Goal: Communication & Community: Answer question/provide support

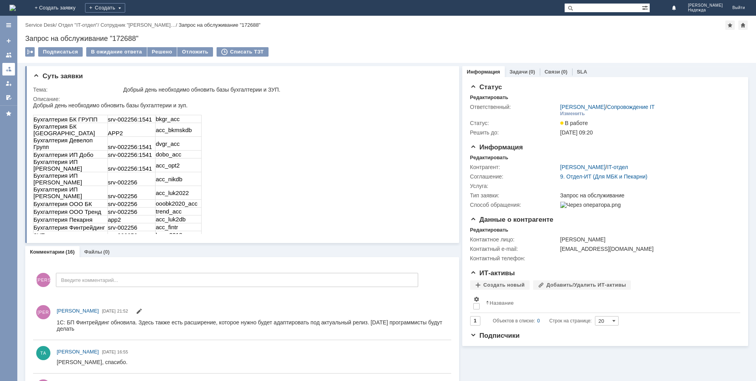
click at [11, 72] on div at bounding box center [9, 69] width 6 height 6
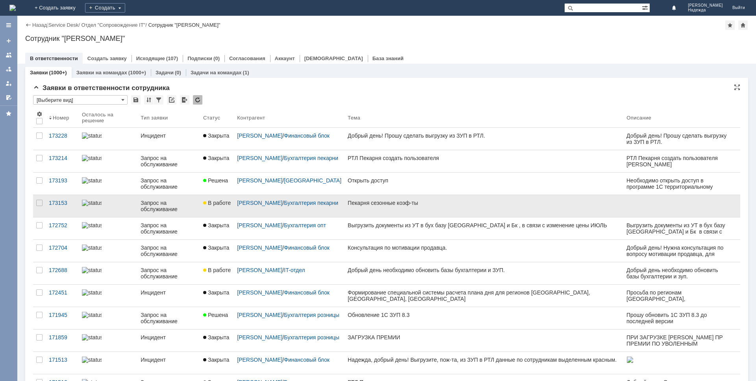
click at [425, 204] on div "Пекарня сезонные коэф-ты" at bounding box center [484, 203] width 272 height 6
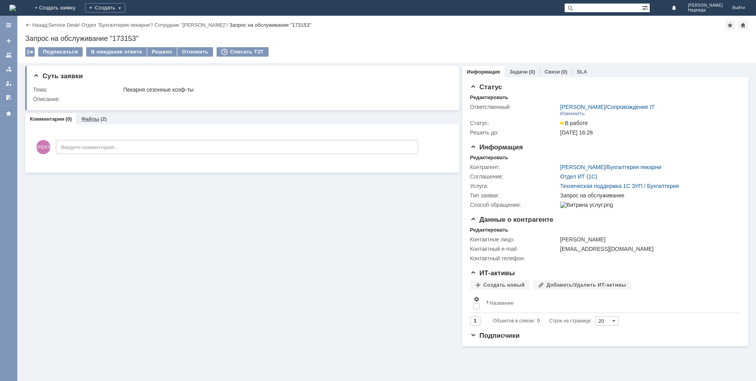
drag, startPoint x: 91, startPoint y: 116, endPoint x: 90, endPoint y: 122, distance: 6.9
click at [91, 116] on div "Файлы (2)" at bounding box center [93, 118] width 35 height 11
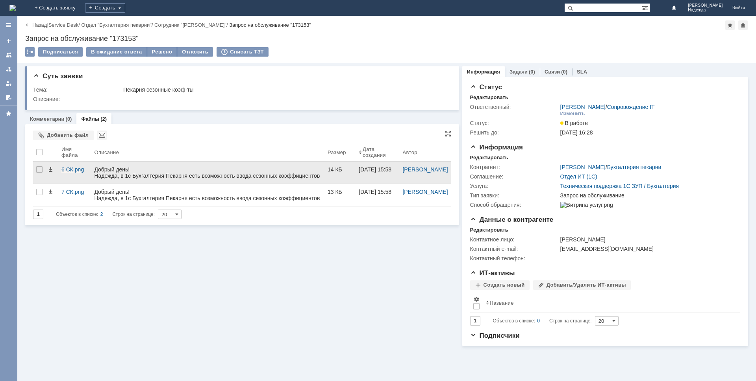
click at [65, 170] on div "6 СК.png" at bounding box center [74, 169] width 26 height 6
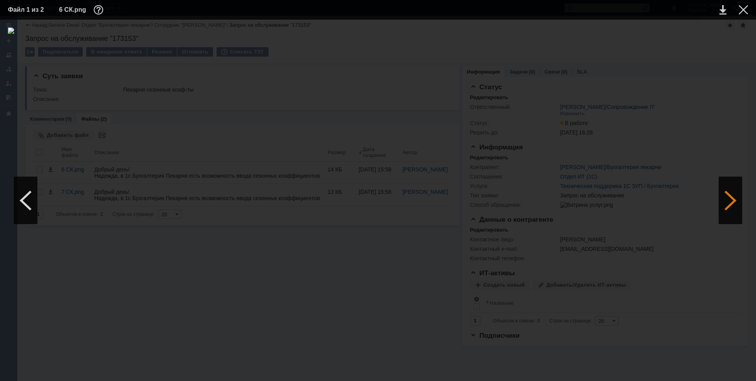
click at [727, 207] on div at bounding box center [730, 200] width 24 height 47
click at [84, 256] on div at bounding box center [378, 201] width 740 height 346
click at [740, 13] on div at bounding box center [742, 9] width 9 height 9
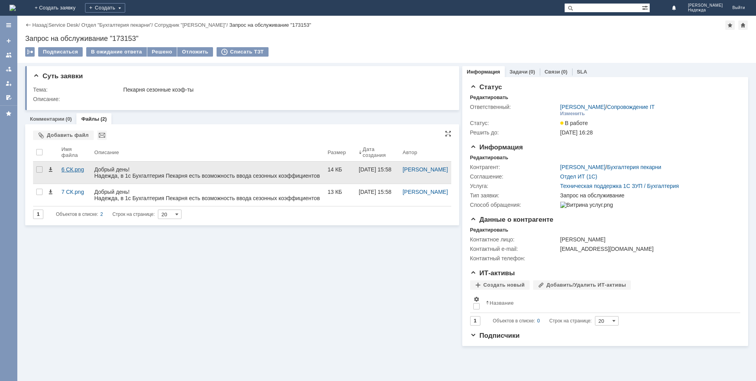
click at [69, 171] on div "6 СК.png" at bounding box center [74, 169] width 26 height 6
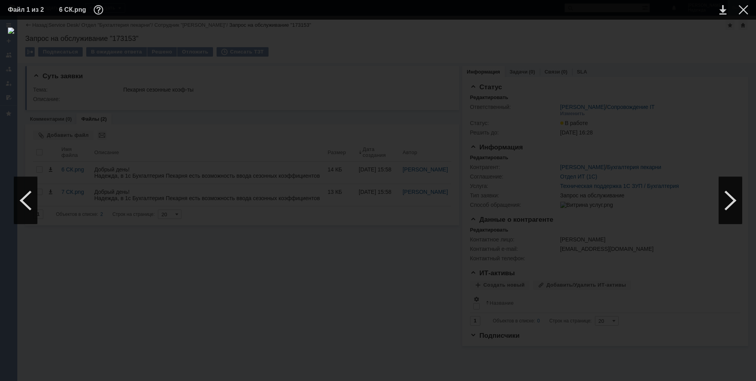
click at [745, 13] on div at bounding box center [742, 9] width 9 height 9
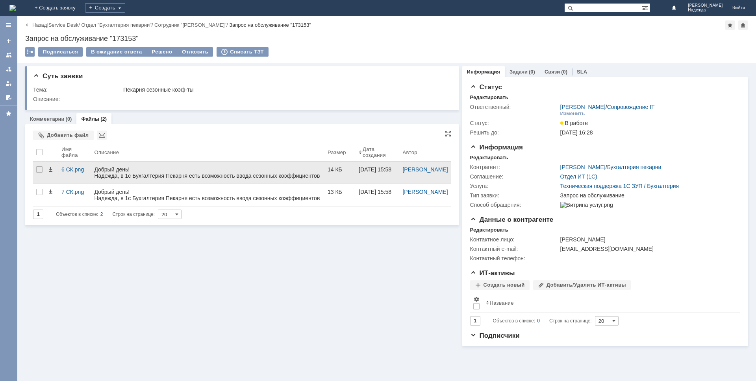
click at [67, 166] on div "6 СК.png" at bounding box center [74, 173] width 33 height 22
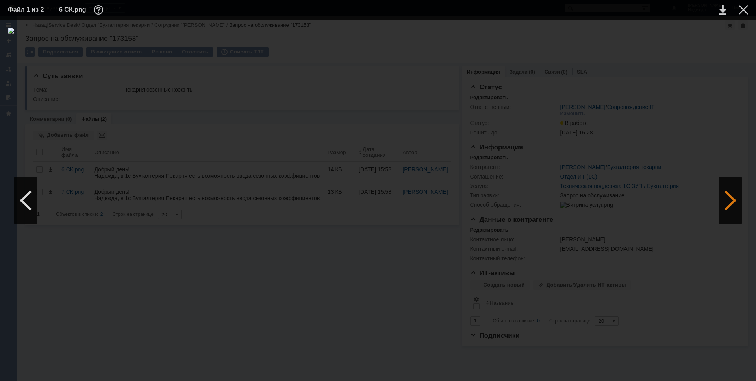
click at [730, 200] on div at bounding box center [730, 200] width 24 height 47
click at [29, 200] on div at bounding box center [26, 200] width 24 height 47
click at [744, 15] on table "Файл 1 из 2 6 СК.png" at bounding box center [378, 10] width 756 height 20
click at [740, 8] on div at bounding box center [742, 9] width 9 height 9
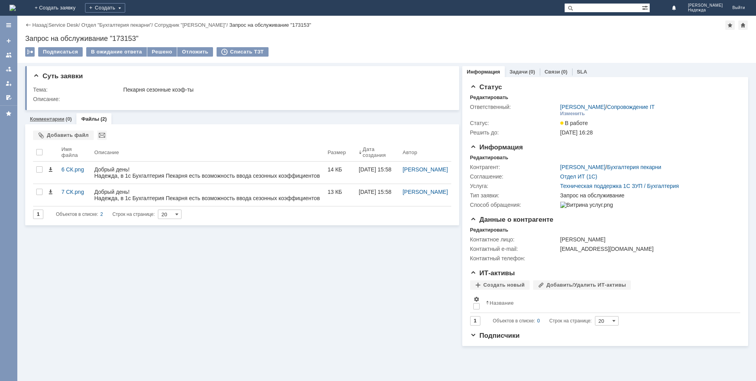
click at [56, 118] on link "Комментарии" at bounding box center [47, 119] width 35 height 6
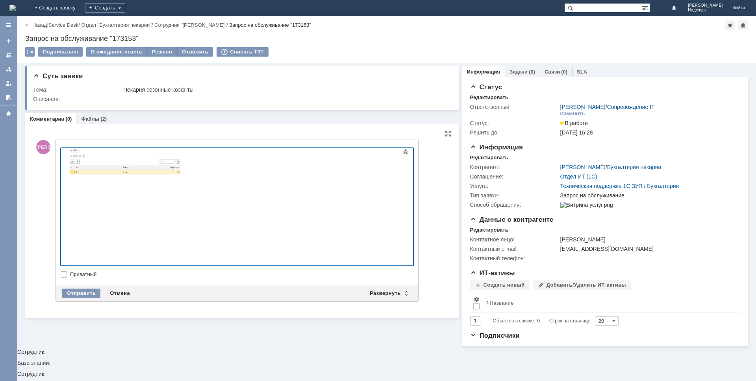
scroll to position [111, 0]
click at [96, 246] on html "Добрый день! [PERSON_NAME], очень сложно ответить на эти вопросы, т. к. доработ…" at bounding box center [125, 154] width 118 height 232
click at [181, 218] on div at bounding box center [125, 188] width 112 height 157
click at [181, 291] on div "Я нажимаю на эту кнопку - и вообще ничего не происходит" at bounding box center [125, 297] width 112 height 13
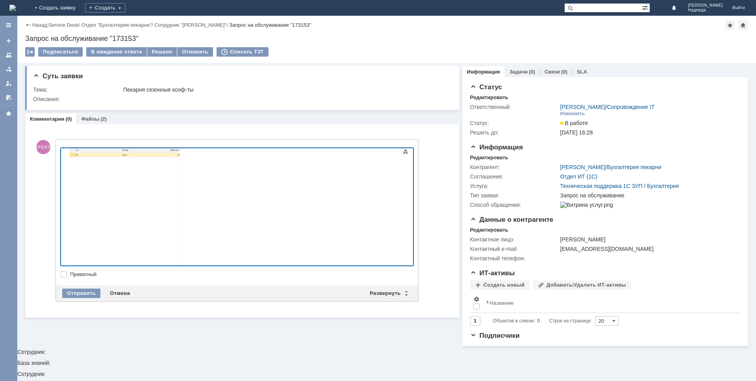
scroll to position [99, 0]
click at [80, 293] on div "Отправить" at bounding box center [81, 293] width 38 height 9
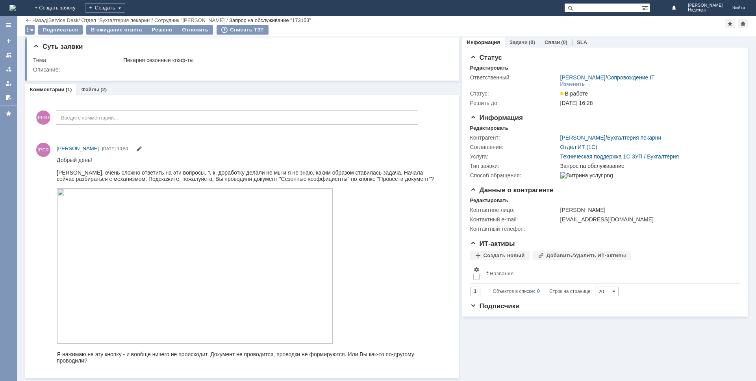
scroll to position [0, 0]
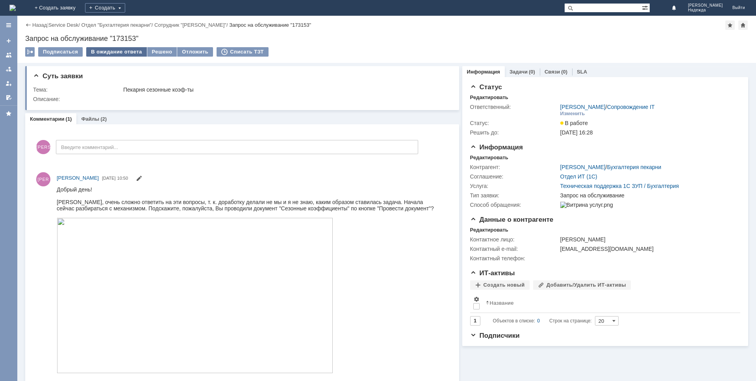
click at [118, 56] on div "В ожидание ответа" at bounding box center [116, 51] width 60 height 9
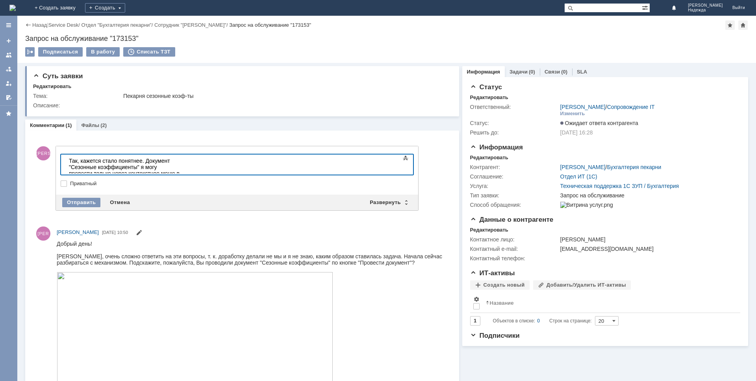
click at [181, 168] on div "Так, кажется стало понятнее. Документ "Сезонные коэффициенты" я могу провести т…" at bounding box center [125, 180] width 112 height 44
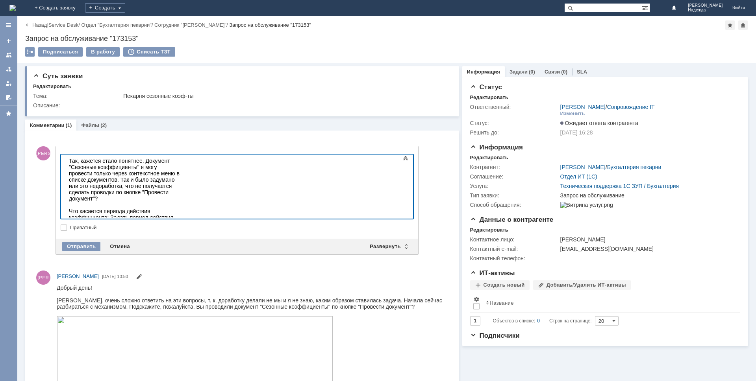
click at [181, 265] on div "Теперь вопрос по поводу того, что в журнале Вы видите не 25, 9,99. Тут очевидно…" at bounding box center [125, 277] width 112 height 25
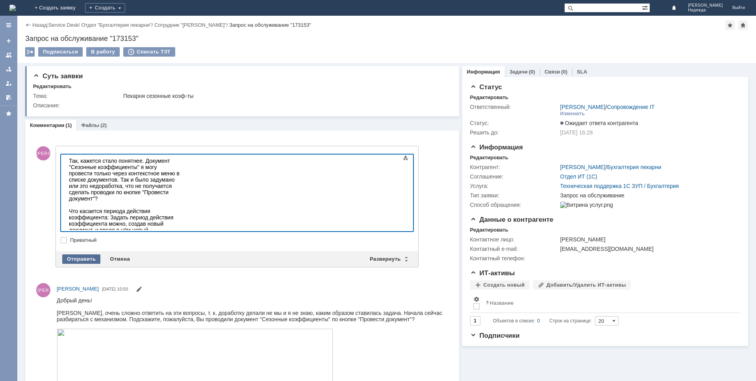
click at [79, 260] on div "Отправить" at bounding box center [81, 259] width 38 height 9
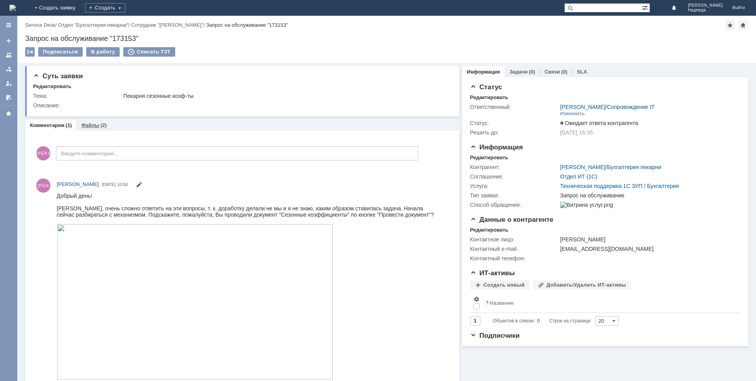
click at [97, 125] on link "Файлы" at bounding box center [90, 125] width 18 height 6
